Goal: Transaction & Acquisition: Obtain resource

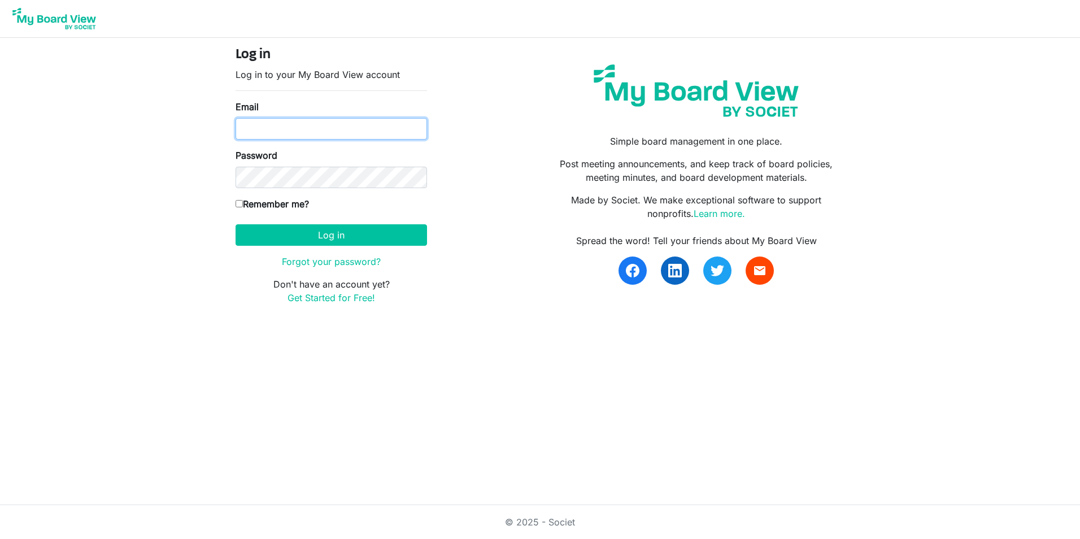
click at [343, 126] on input "Email" at bounding box center [331, 128] width 191 height 21
type input "briana2@msn.com"
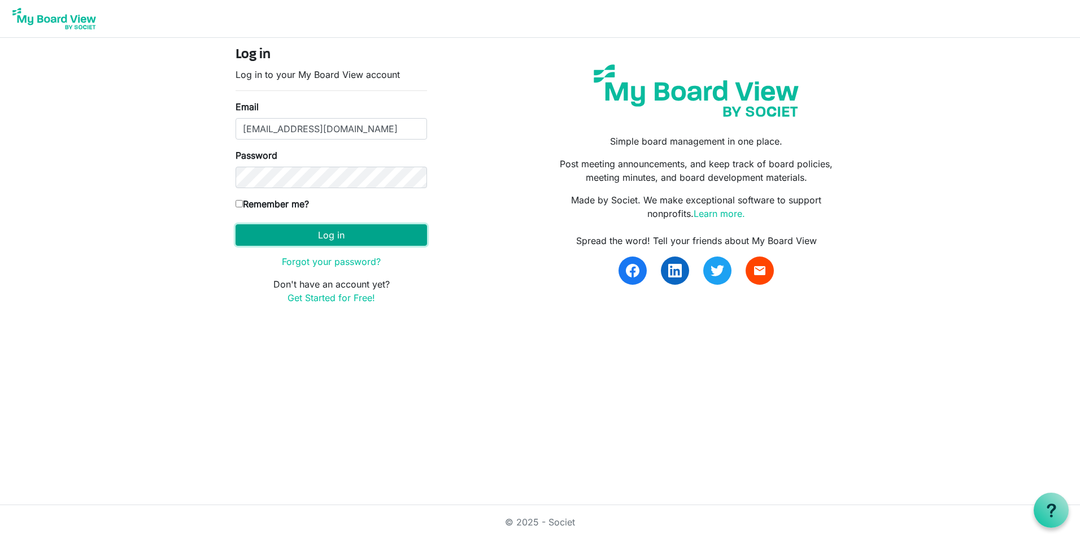
click at [316, 239] on button "Log in" at bounding box center [331, 234] width 191 height 21
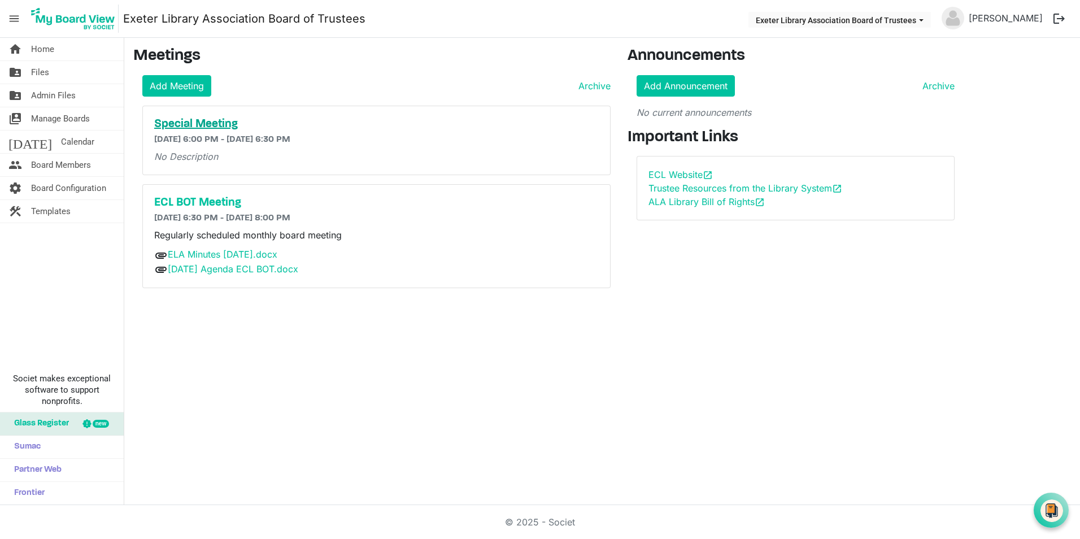
click at [212, 124] on h5 "Special Meeting" at bounding box center [376, 124] width 445 height 14
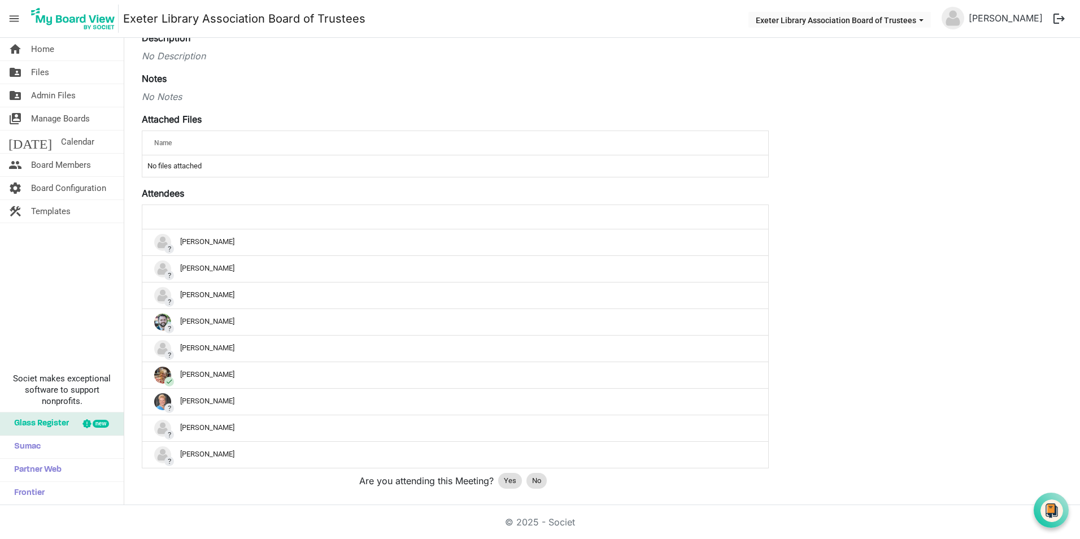
scroll to position [189, 0]
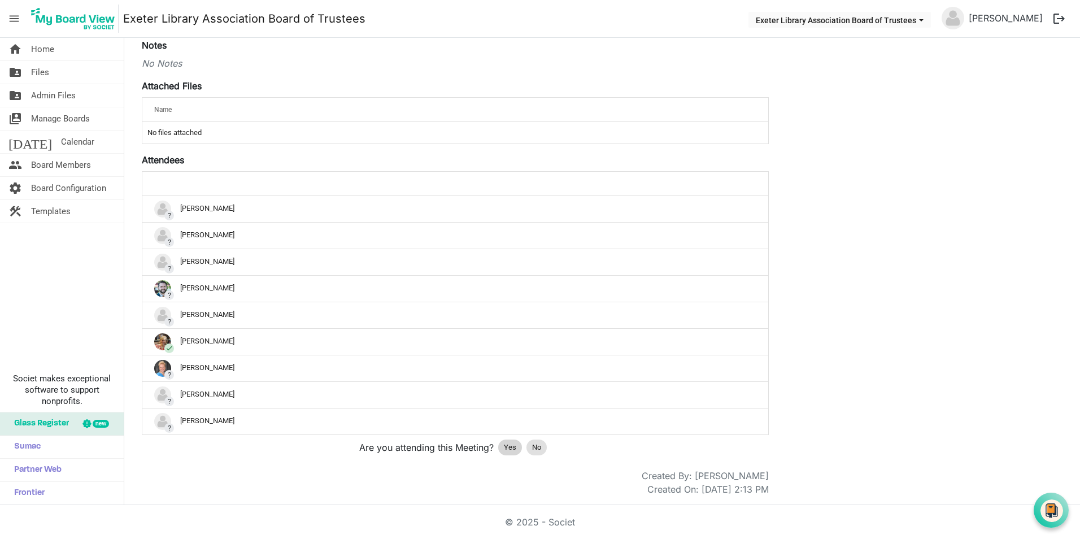
click at [509, 448] on span "Yes" at bounding box center [510, 447] width 12 height 11
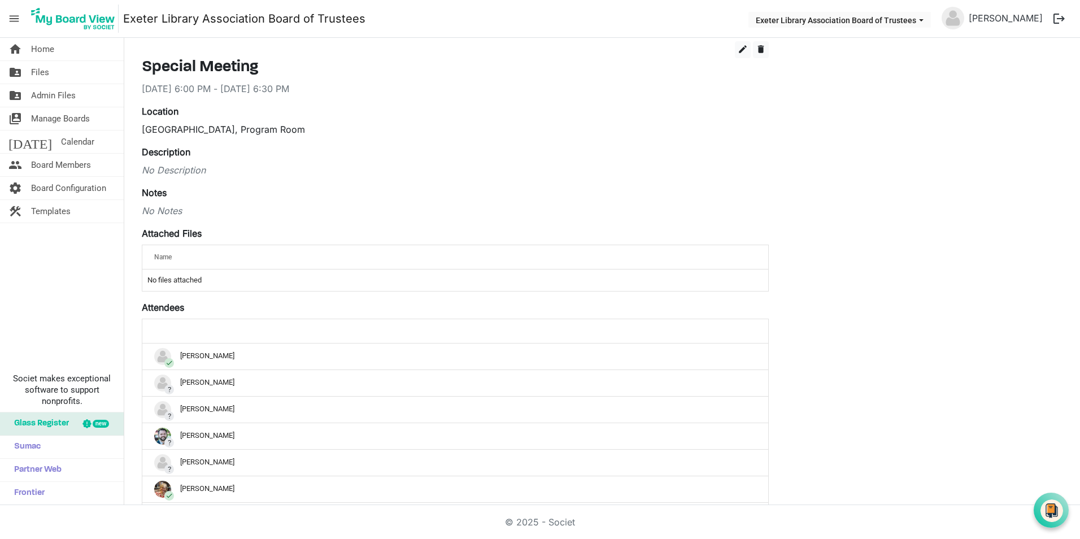
scroll to position [0, 0]
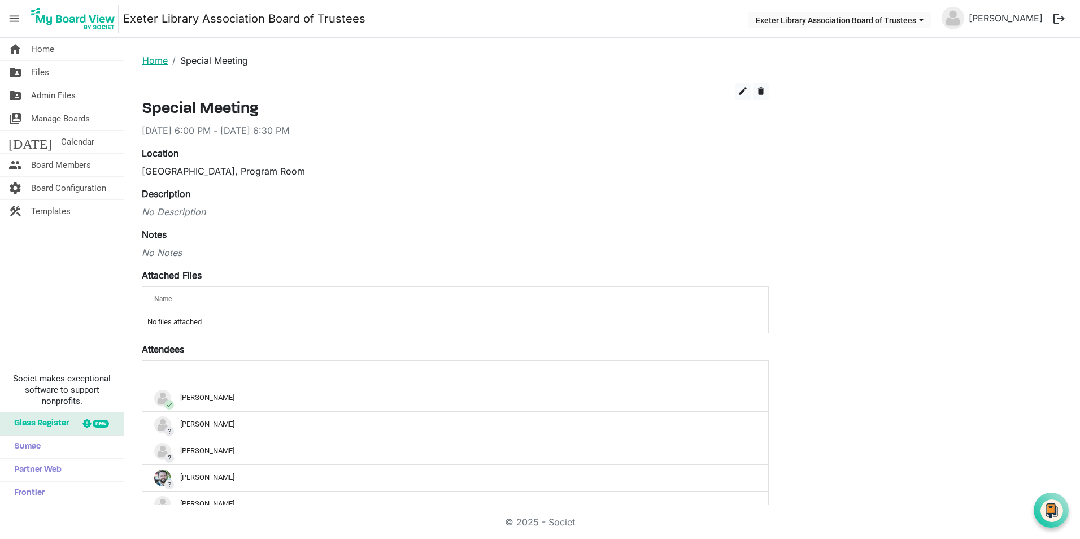
click at [151, 58] on link "Home" at bounding box center [154, 60] width 25 height 11
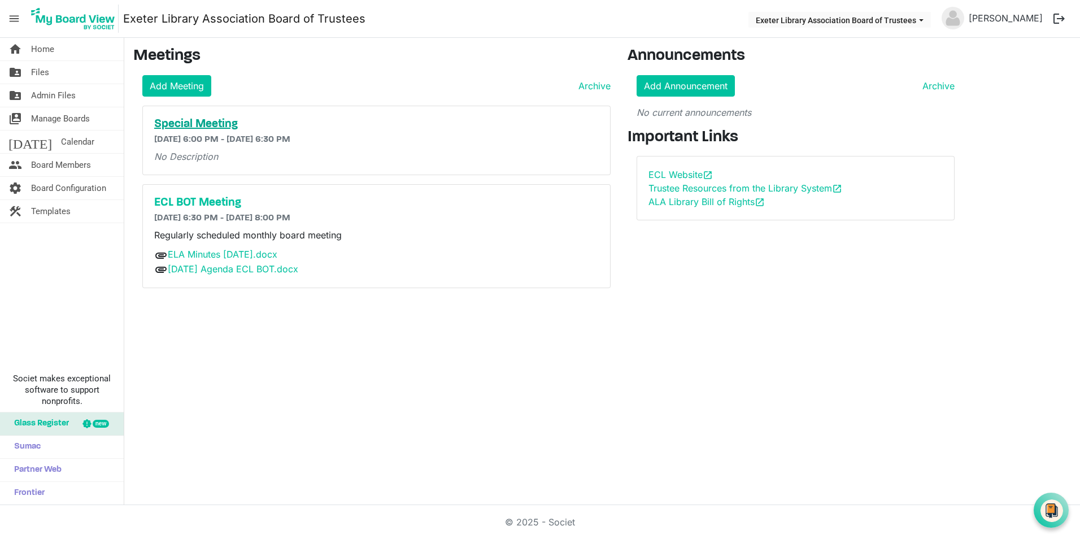
click at [219, 120] on h5 "Special Meeting" at bounding box center [376, 124] width 445 height 14
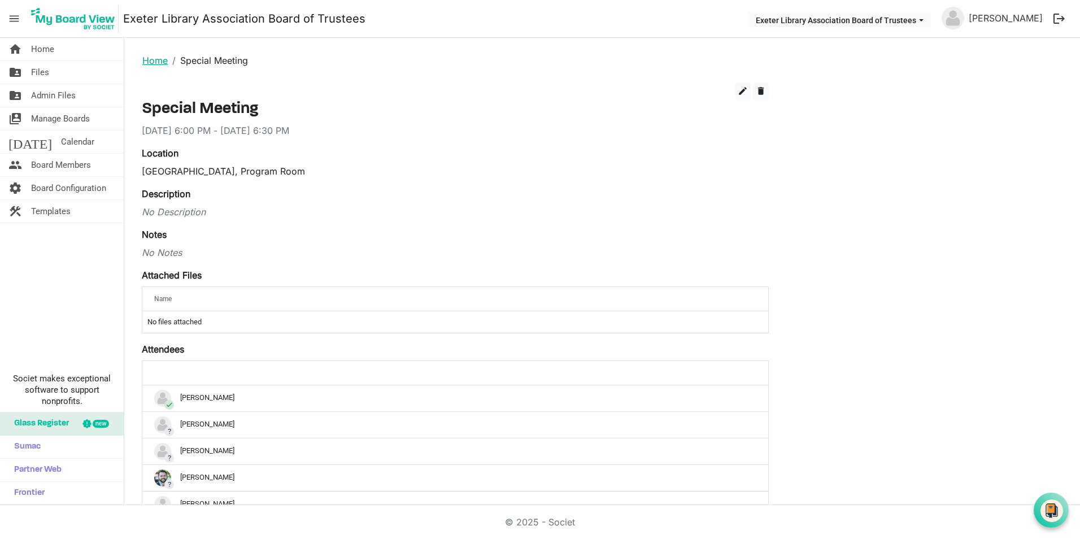
click at [157, 58] on link "Home" at bounding box center [154, 60] width 25 height 11
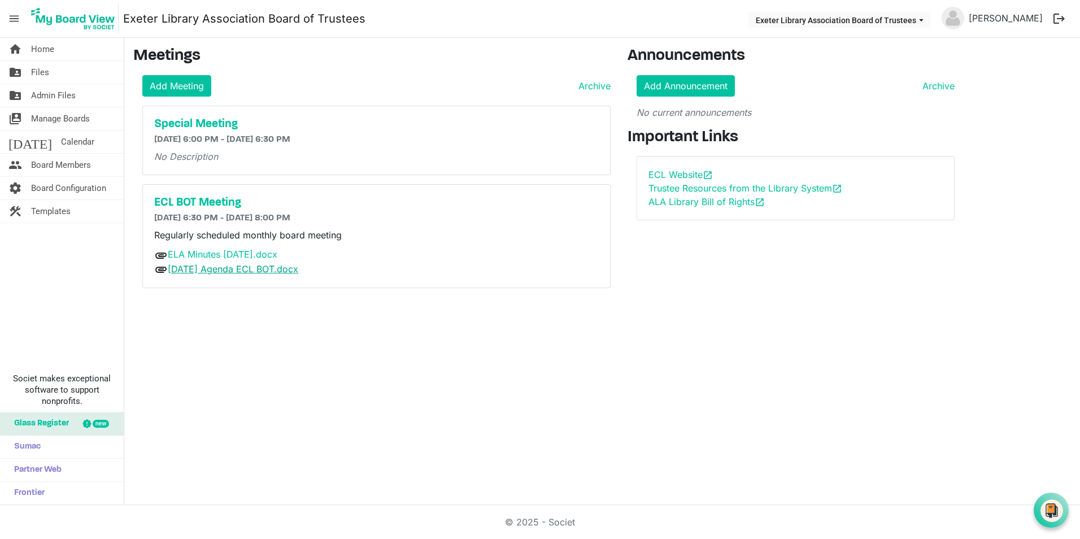
click at [229, 270] on link "[DATE] Agenda ECL BOT.docx" at bounding box center [233, 268] width 130 height 11
click at [40, 50] on span "Home" at bounding box center [42, 49] width 23 height 23
click at [52, 94] on span "Admin Files" at bounding box center [53, 95] width 45 height 23
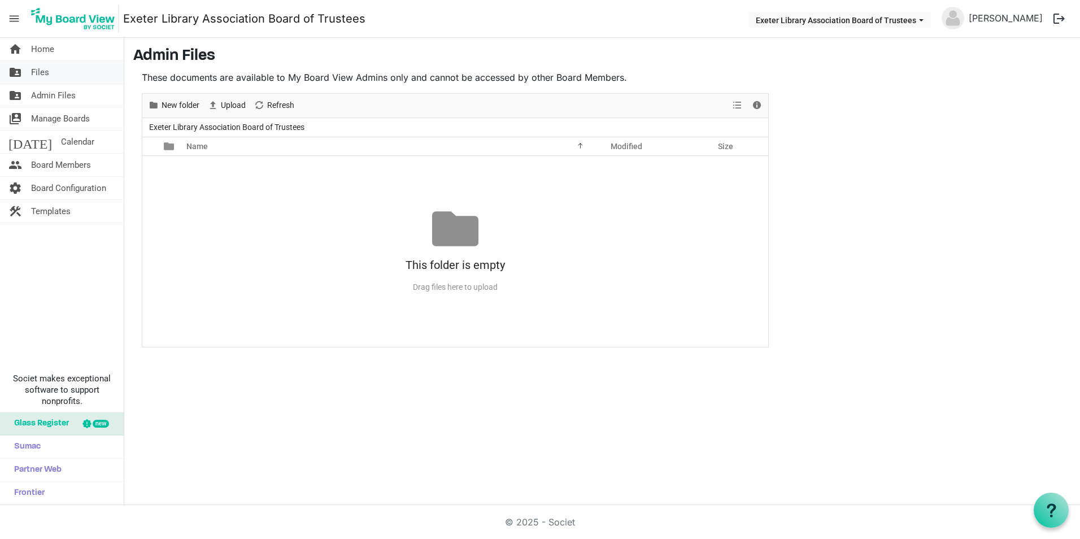
click at [38, 77] on span "Files" at bounding box center [40, 72] width 18 height 23
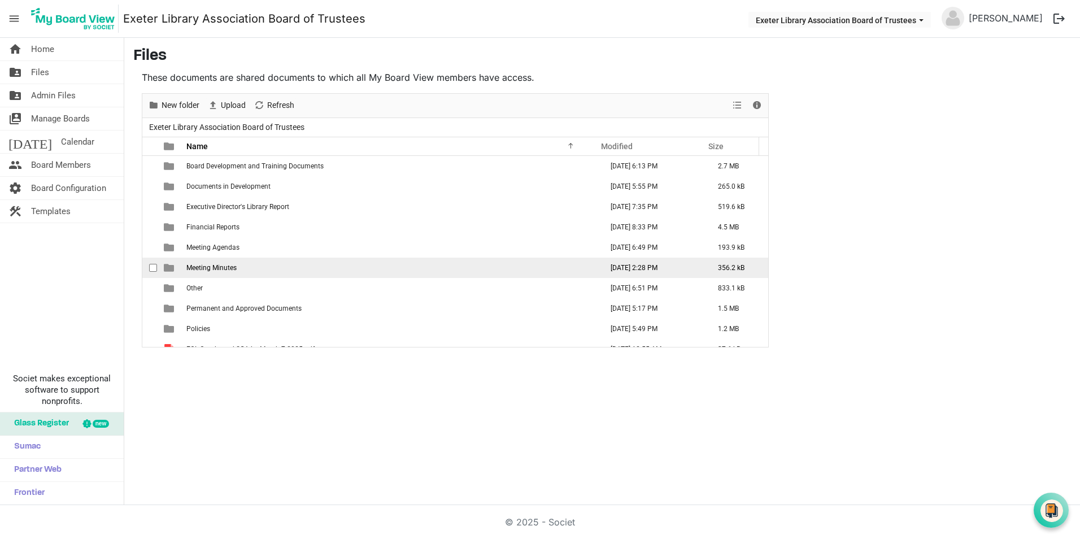
click at [214, 269] on span "Meeting Minutes" at bounding box center [211, 268] width 50 height 8
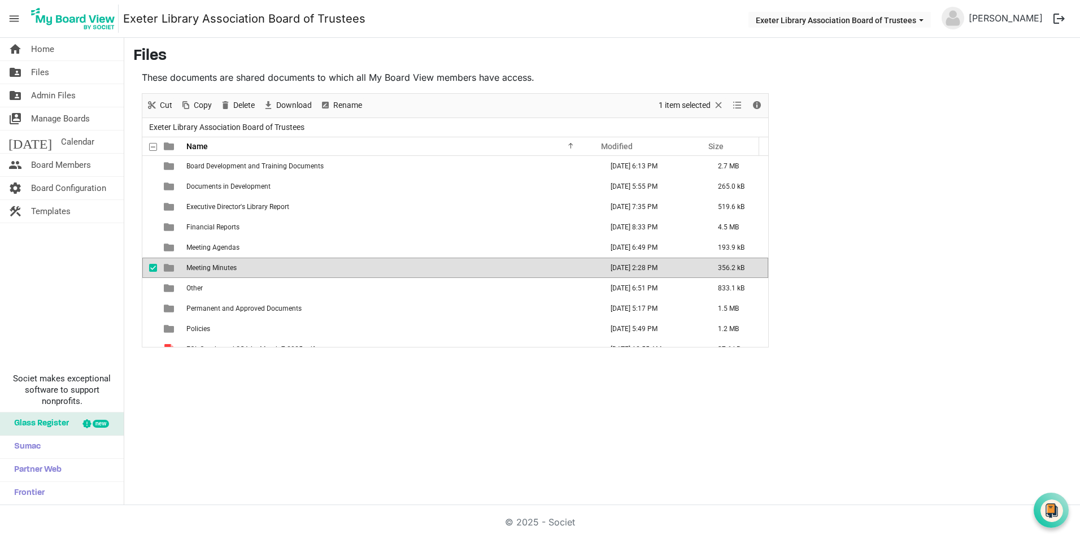
click at [214, 269] on span "Meeting Minutes" at bounding box center [211, 268] width 50 height 8
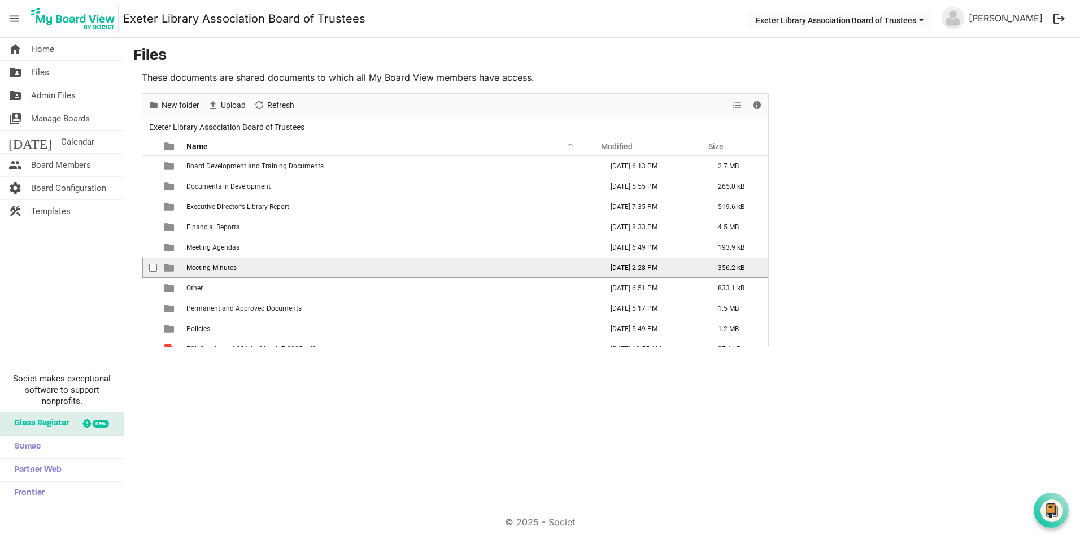
click at [210, 271] on span "Meeting Minutes" at bounding box center [211, 268] width 50 height 8
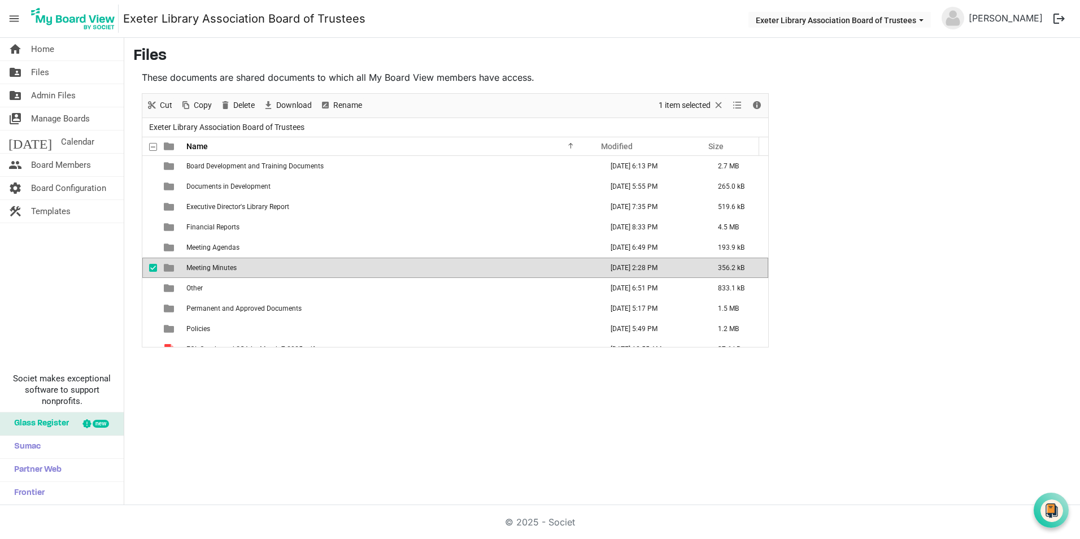
click at [210, 271] on span "Meeting Minutes" at bounding box center [211, 268] width 50 height 8
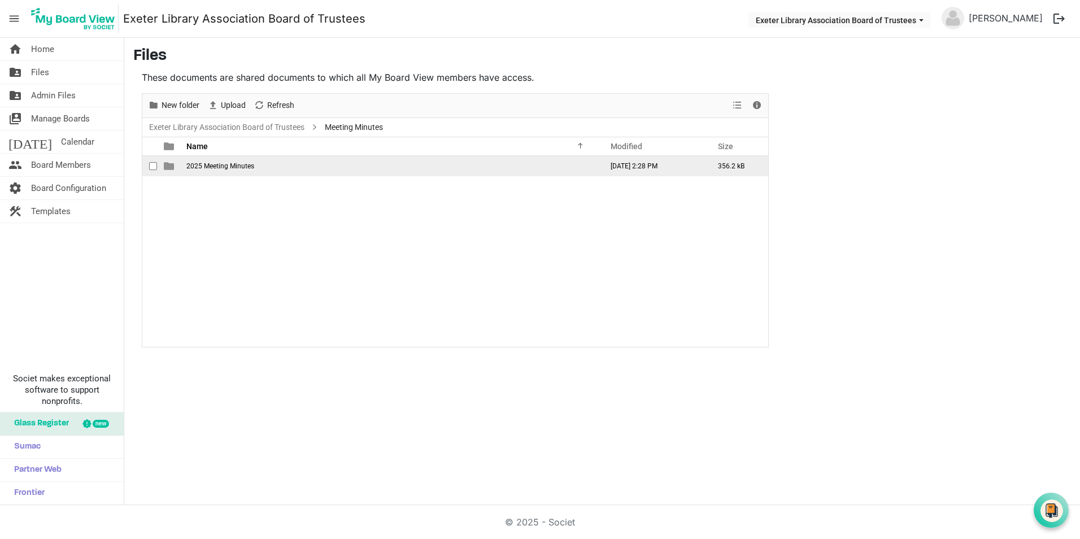
click at [204, 169] on span "2025 Meeting Minutes" at bounding box center [220, 166] width 68 height 8
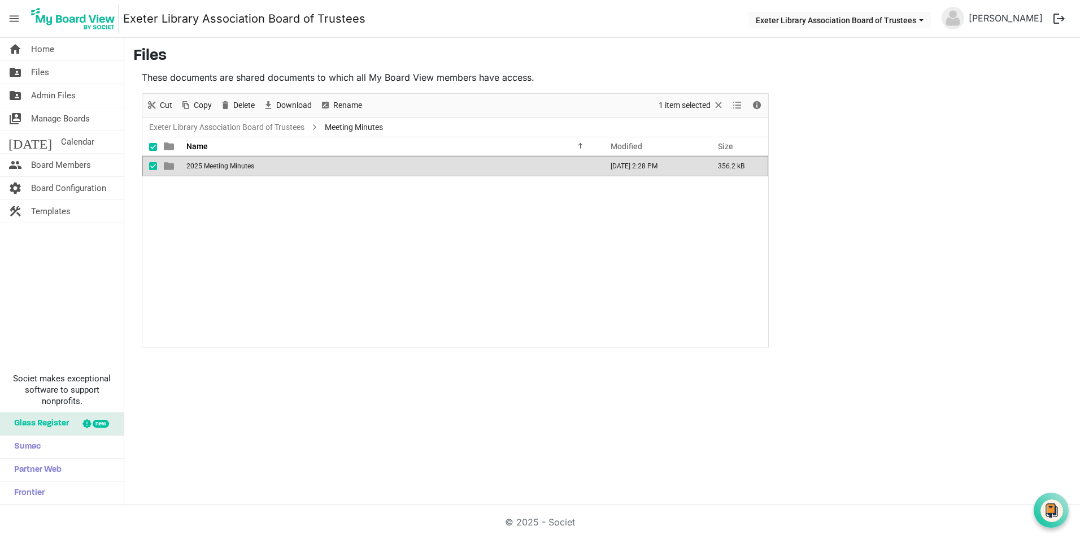
click at [204, 169] on span "2025 Meeting Minutes" at bounding box center [220, 166] width 68 height 8
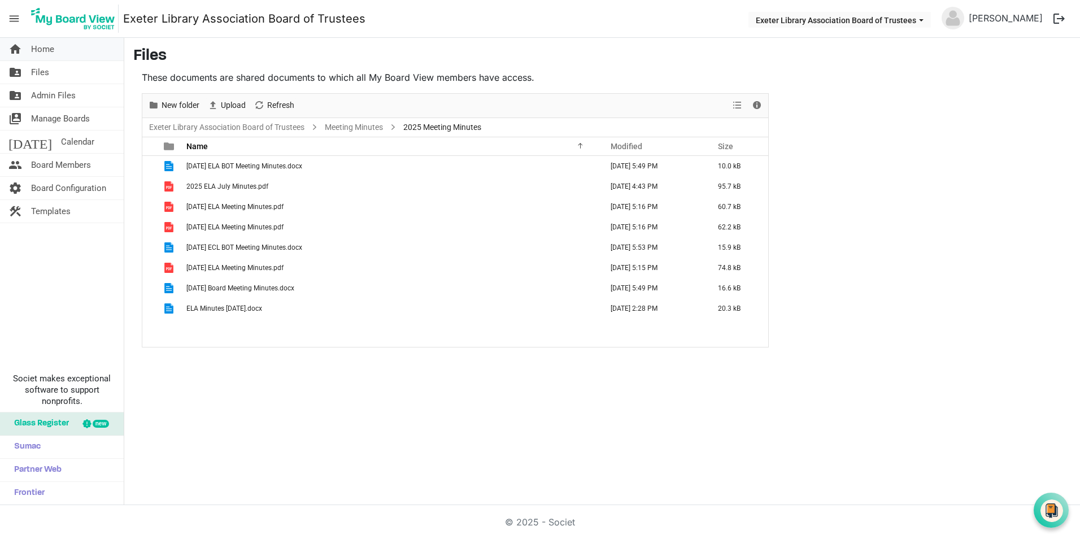
click at [41, 51] on span "Home" at bounding box center [42, 49] width 23 height 23
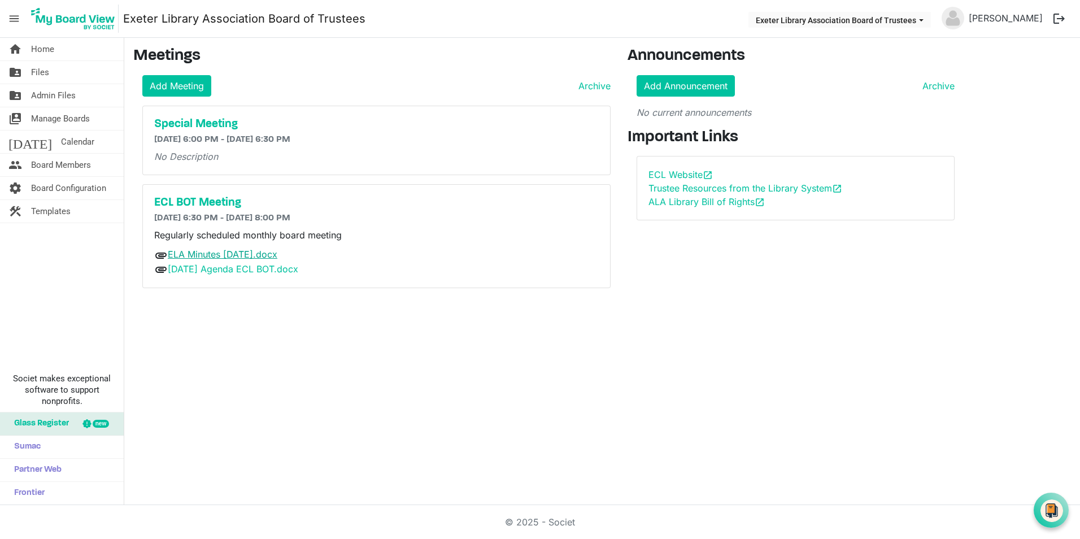
click at [211, 257] on link "ELA Minutes [DATE].docx" at bounding box center [223, 254] width 110 height 11
